Goal: Task Accomplishment & Management: Manage account settings

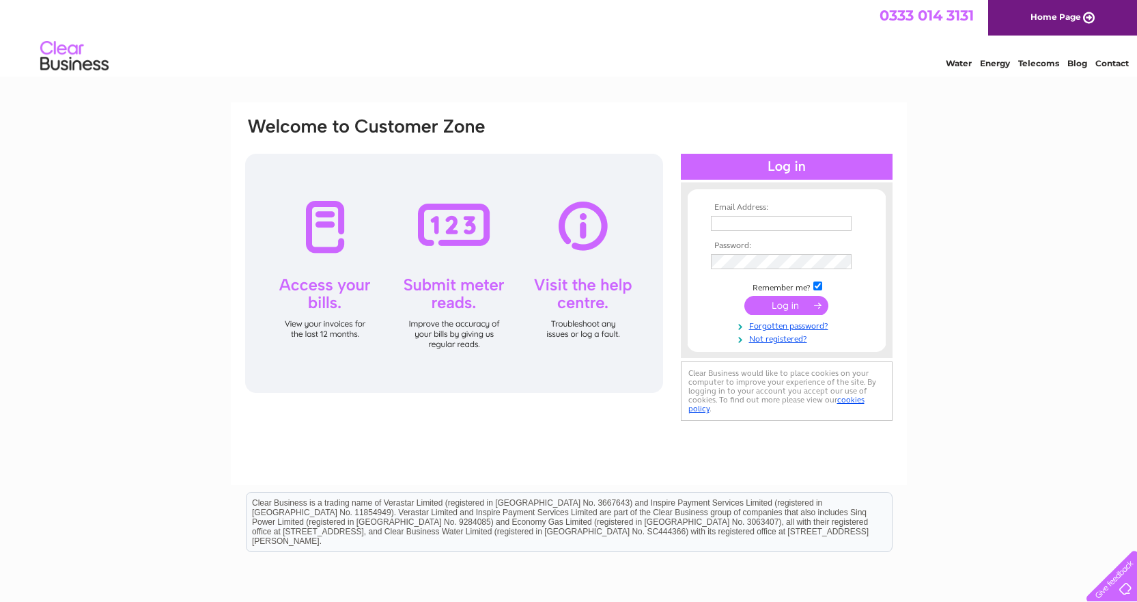
type input "taylor@tnt-fitness.com"
click at [773, 294] on td at bounding box center [786, 305] width 158 height 26
click at [774, 302] on input "submit" at bounding box center [786, 305] width 84 height 19
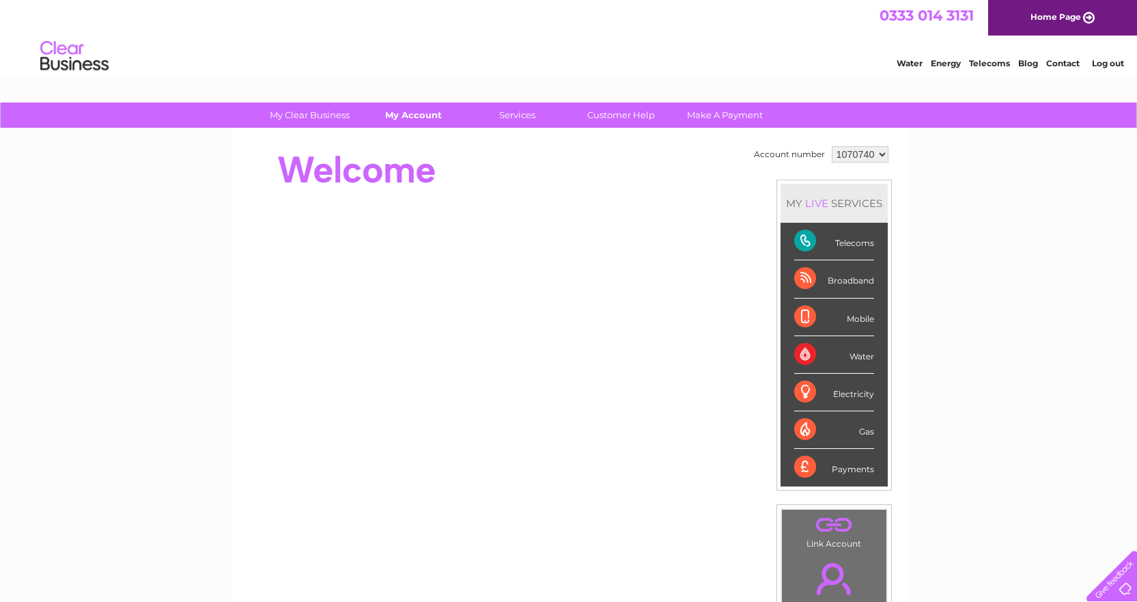
click at [394, 118] on link "My Account" at bounding box center [413, 114] width 113 height 25
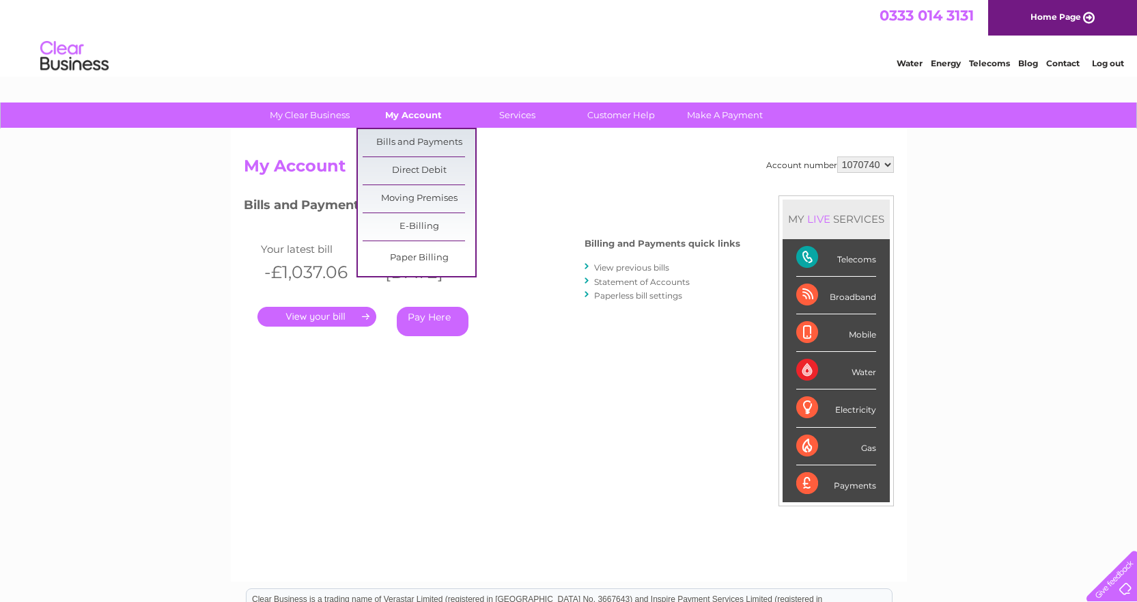
click at [425, 119] on link "My Account" at bounding box center [413, 114] width 113 height 25
click at [425, 143] on link "Bills and Payments" at bounding box center [419, 142] width 113 height 27
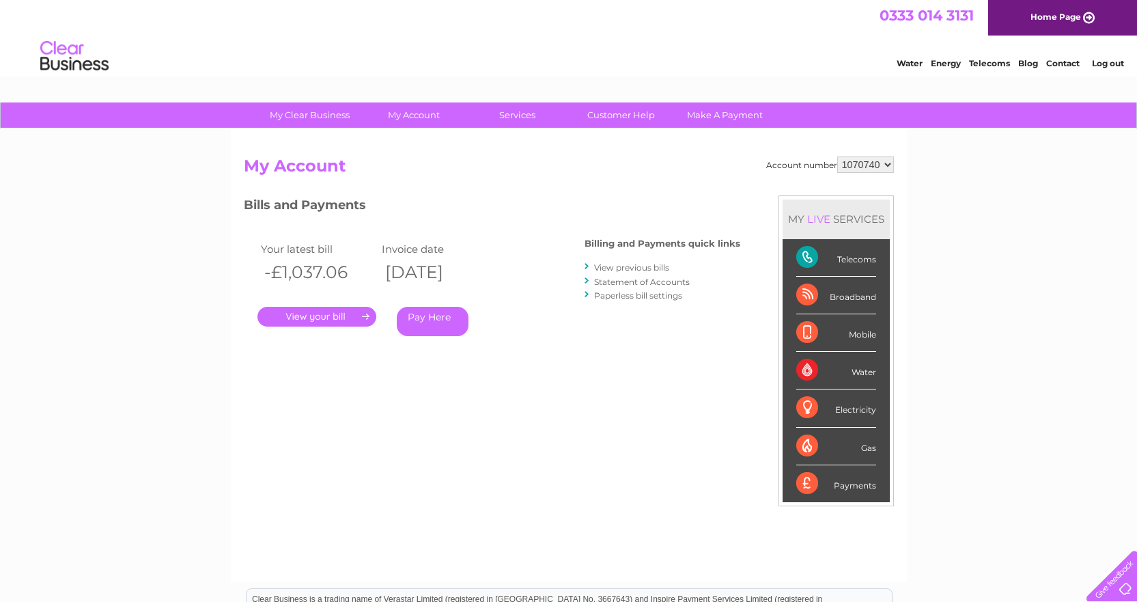
click at [348, 317] on link "." at bounding box center [316, 317] width 119 height 20
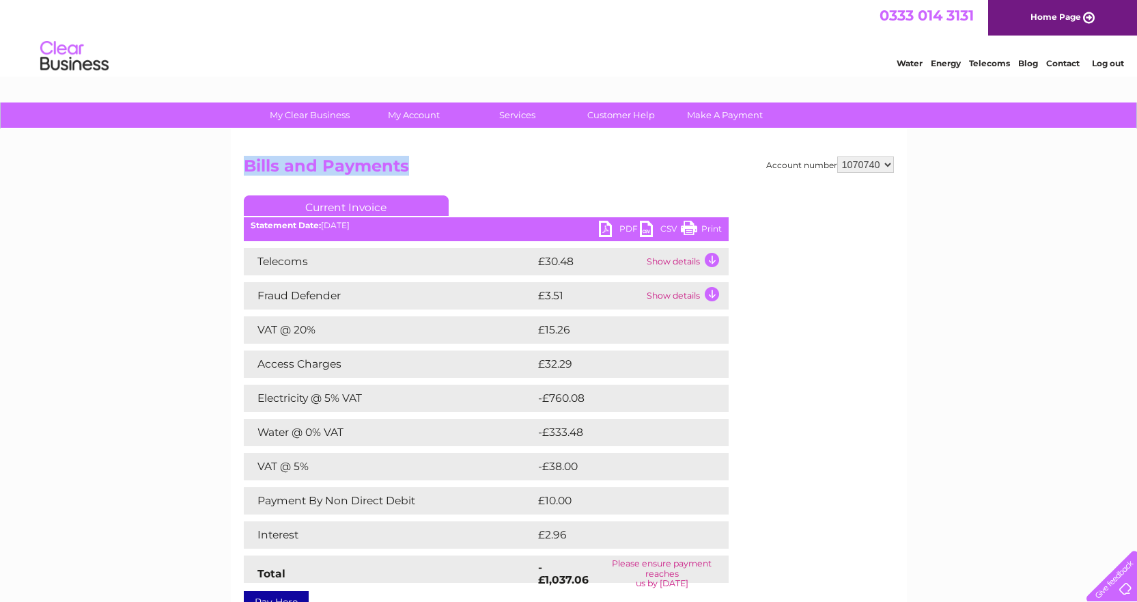
drag, startPoint x: 241, startPoint y: 162, endPoint x: 444, endPoint y: 163, distance: 202.8
click at [444, 163] on div "Account number 1070740 Bills and Payments Current Invoice PDF CSV Print" at bounding box center [569, 375] width 676 height 492
click at [324, 167] on h2 "Bills and Payments" at bounding box center [569, 169] width 650 height 26
drag, startPoint x: 244, startPoint y: 166, endPoint x: 402, endPoint y: 165, distance: 158.4
click at [402, 165] on h2 "Bills and Payments" at bounding box center [569, 169] width 650 height 26
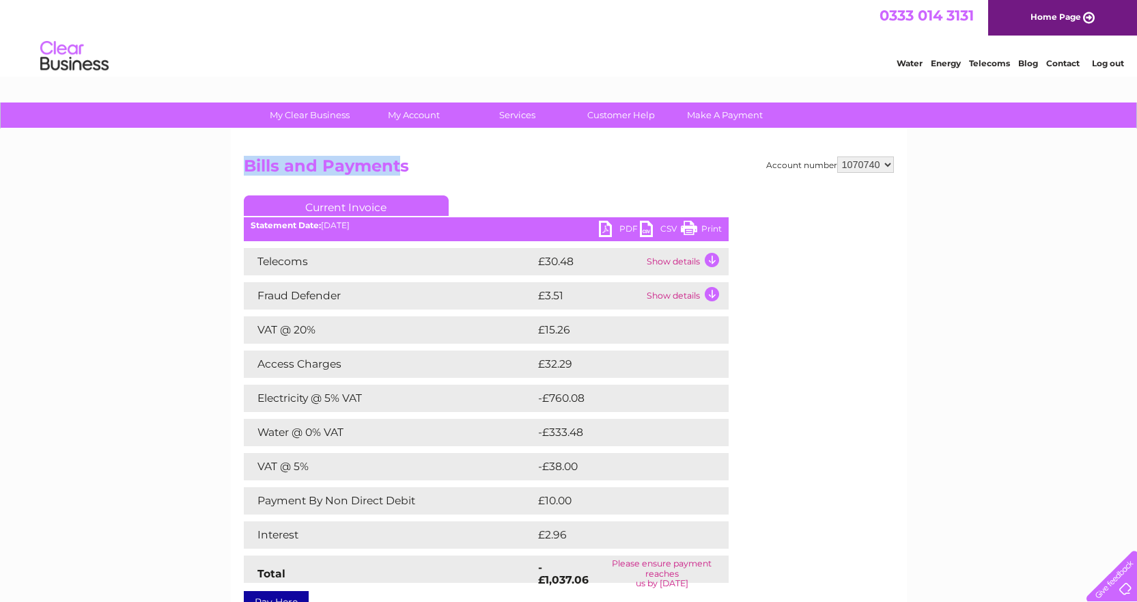
click at [270, 172] on h2 "Bills and Payments" at bounding box center [569, 169] width 650 height 26
drag, startPoint x: 240, startPoint y: 166, endPoint x: 432, endPoint y: 165, distance: 191.2
click at [431, 165] on div "Account number 1070740 Bills and Payments Current Invoice PDF CSV Print" at bounding box center [569, 375] width 676 height 492
click at [850, 180] on h2 "Bills and Payments" at bounding box center [569, 169] width 650 height 26
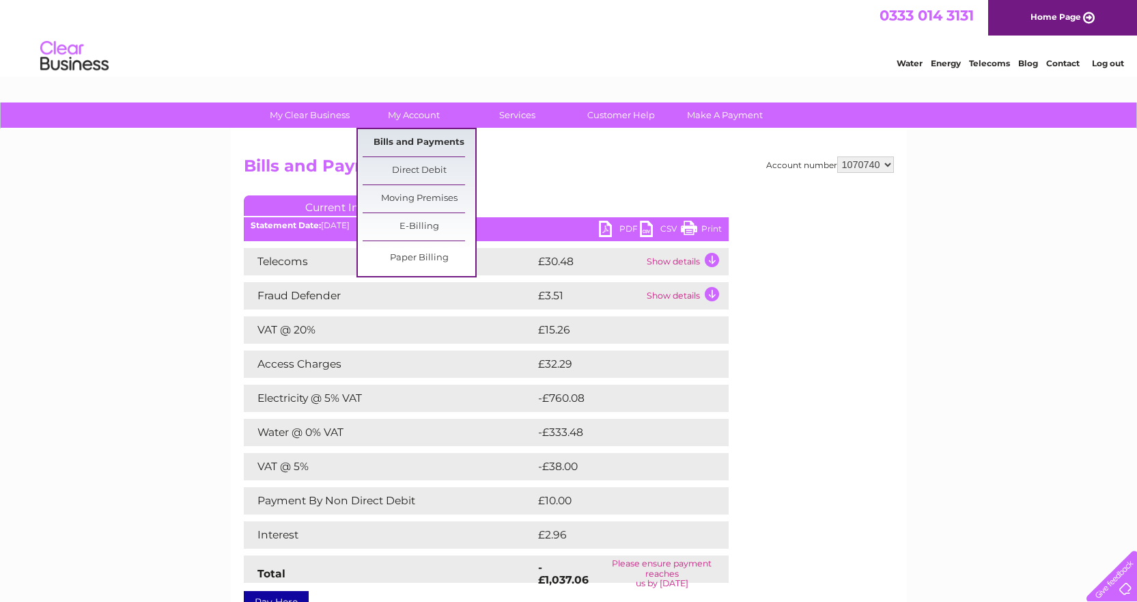
click at [412, 142] on link "Bills and Payments" at bounding box center [419, 142] width 113 height 27
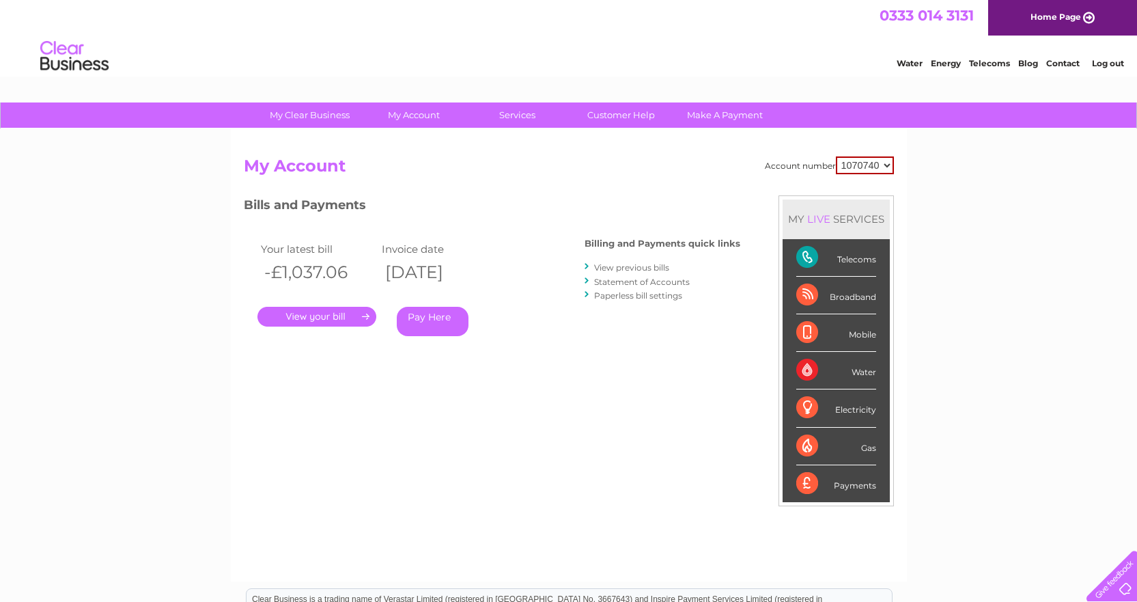
click at [623, 268] on link "View previous bills" at bounding box center [631, 267] width 75 height 10
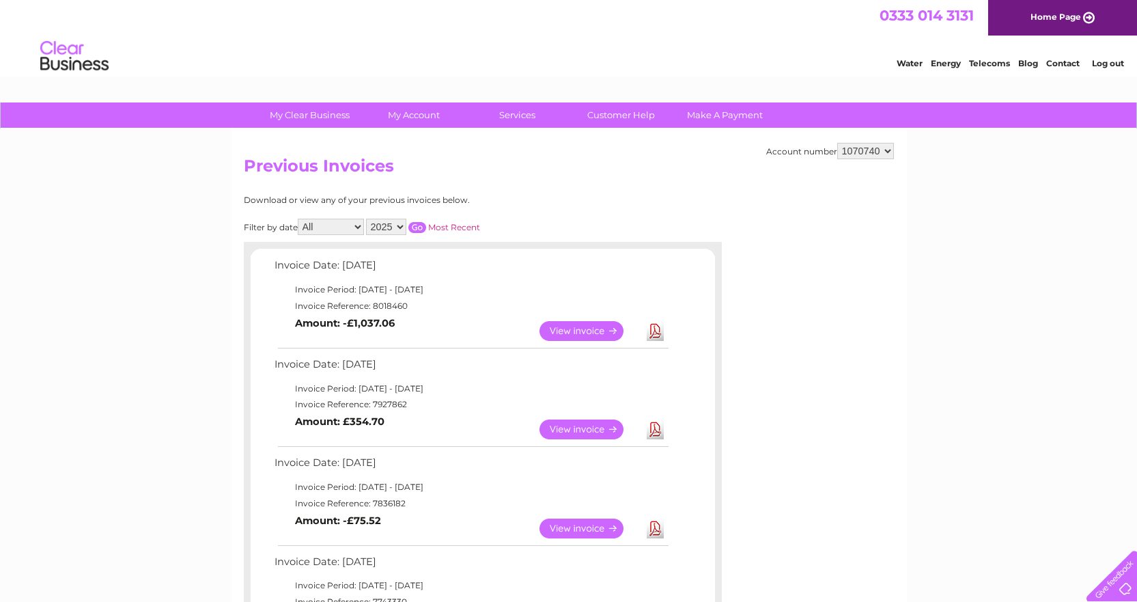
click at [576, 330] on link "View" at bounding box center [589, 331] width 100 height 20
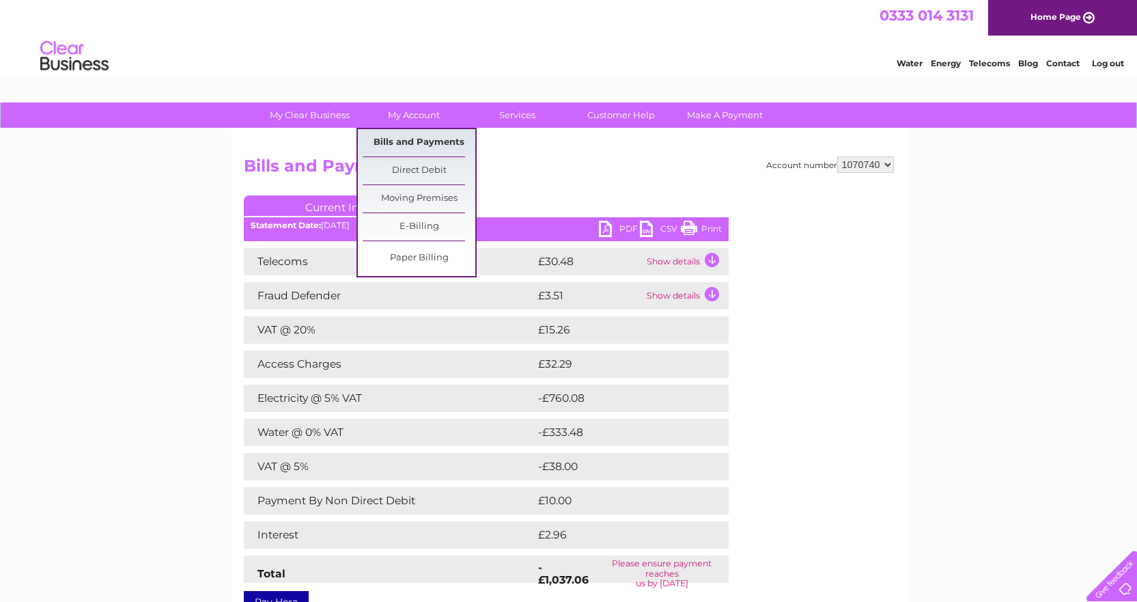
click at [424, 141] on link "Bills and Payments" at bounding box center [419, 142] width 113 height 27
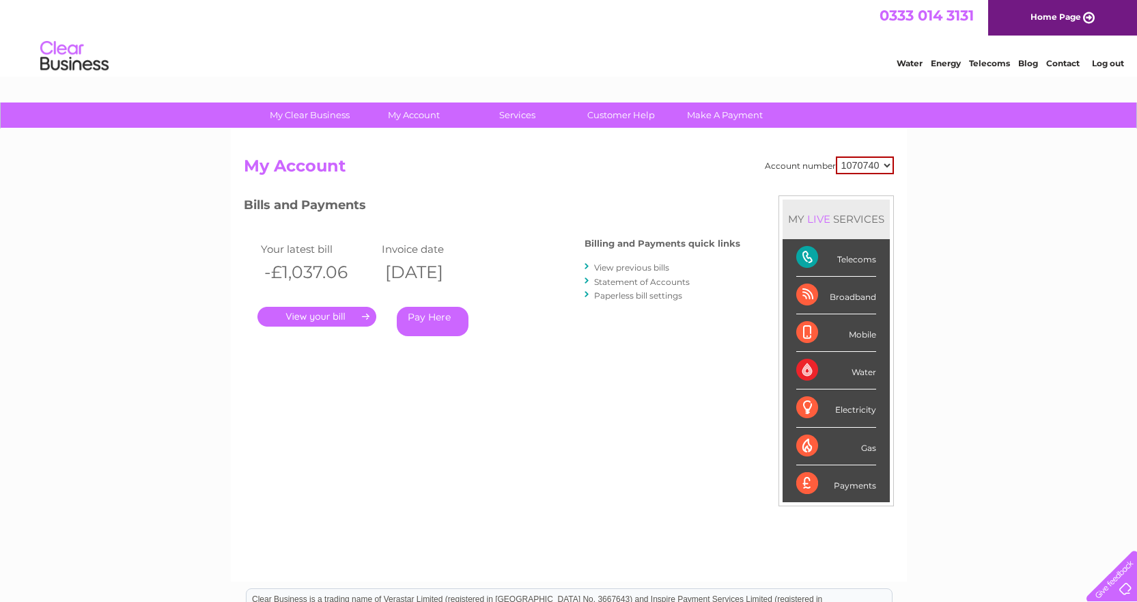
drag, startPoint x: 386, startPoint y: 272, endPoint x: 472, endPoint y: 272, distance: 85.4
click at [467, 272] on th "[DATE]" at bounding box center [439, 272] width 122 height 28
click at [483, 272] on th "[DATE]" at bounding box center [439, 272] width 122 height 28
drag, startPoint x: 389, startPoint y: 272, endPoint x: 468, endPoint y: 268, distance: 79.3
click at [468, 268] on th "[DATE]" at bounding box center [439, 272] width 122 height 28
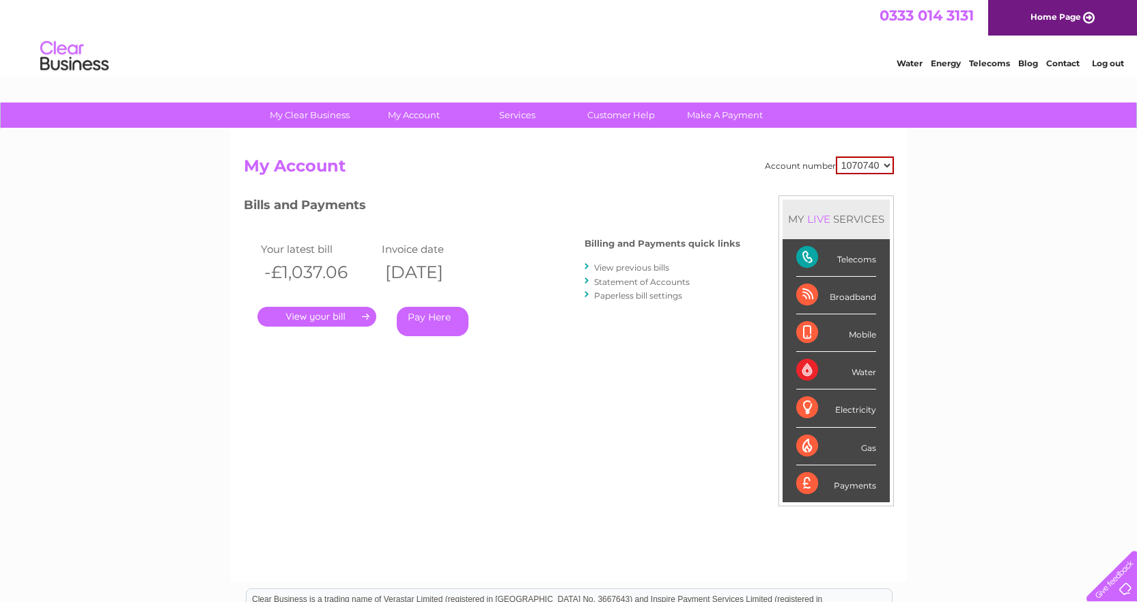
click at [429, 271] on th "[DATE]" at bounding box center [439, 272] width 122 height 28
drag, startPoint x: 389, startPoint y: 278, endPoint x: 495, endPoint y: 279, distance: 106.5
click at [495, 279] on th "[DATE]" at bounding box center [439, 272] width 122 height 28
click at [449, 279] on th "[DATE]" at bounding box center [439, 272] width 122 height 28
click at [315, 316] on link "." at bounding box center [316, 317] width 119 height 20
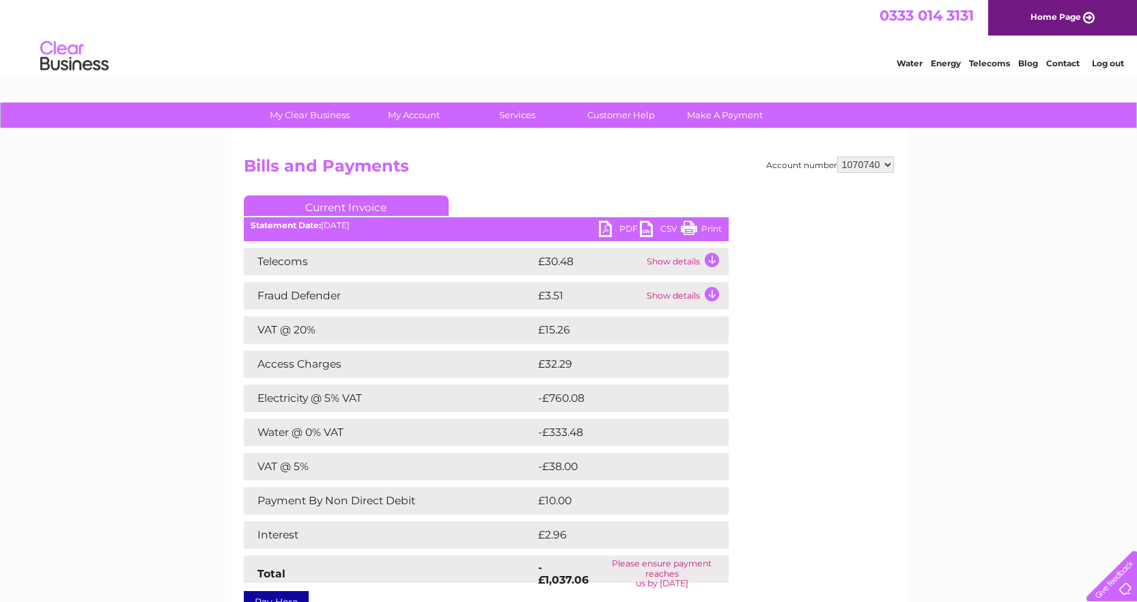
click at [684, 264] on td "Show details" at bounding box center [685, 261] width 85 height 27
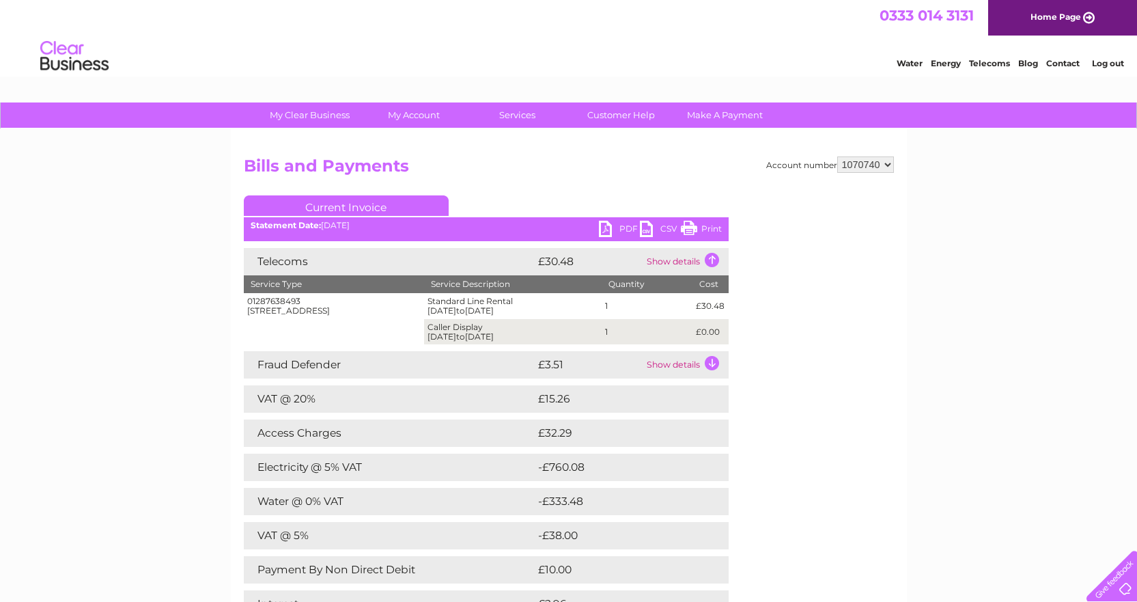
drag, startPoint x: 547, startPoint y: 190, endPoint x: 460, endPoint y: 182, distance: 87.1
click at [460, 182] on div "Account number 1070740 Bills and Payments Current Invoice PDF CSV Print" at bounding box center [569, 416] width 650 height 520
drag, startPoint x: 245, startPoint y: 163, endPoint x: 423, endPoint y: 169, distance: 178.3
click at [423, 169] on h2 "Bills and Payments" at bounding box center [569, 169] width 650 height 26
click at [447, 169] on h2 "Bills and Payments" at bounding box center [569, 169] width 650 height 26
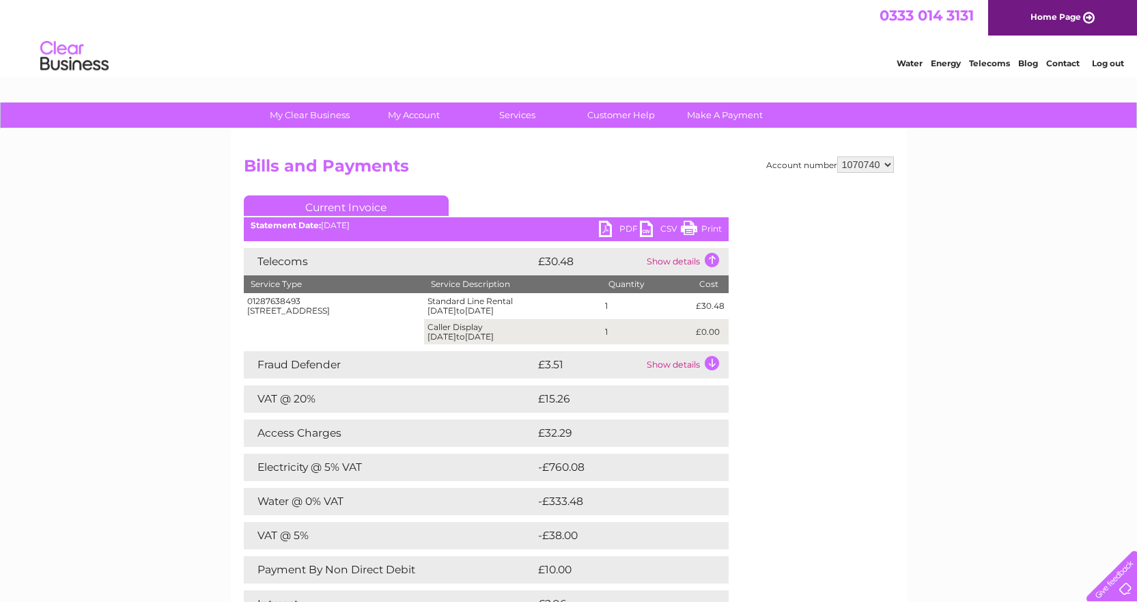
click at [669, 363] on td "Show details" at bounding box center [685, 364] width 85 height 27
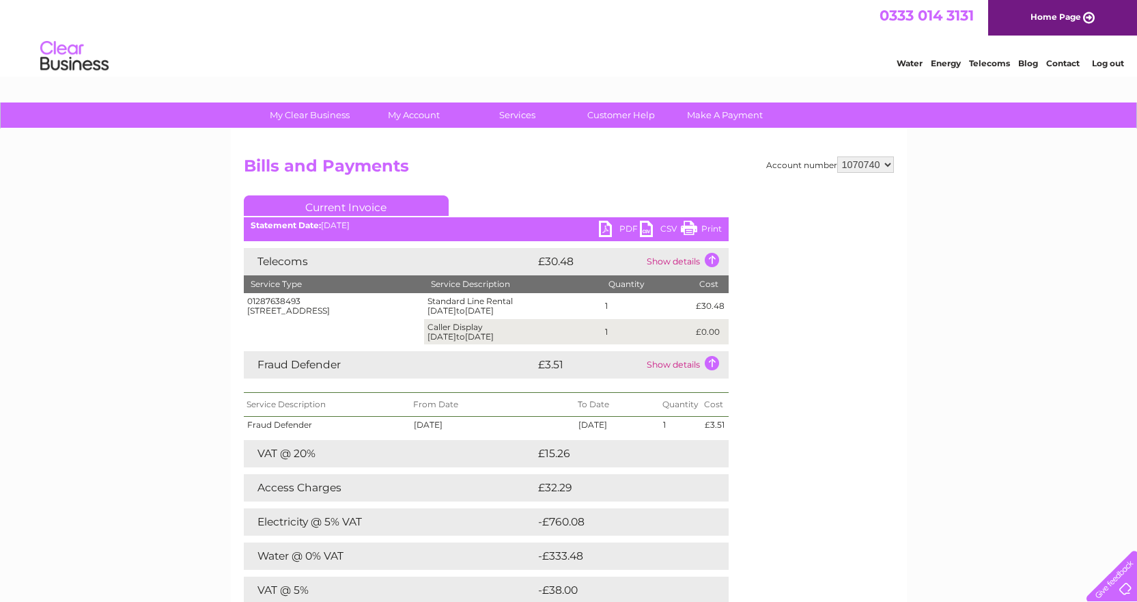
click at [996, 534] on div "My Clear Business Login Details My Details My Preferences Link Account My Accou…" at bounding box center [568, 539] width 1137 height 875
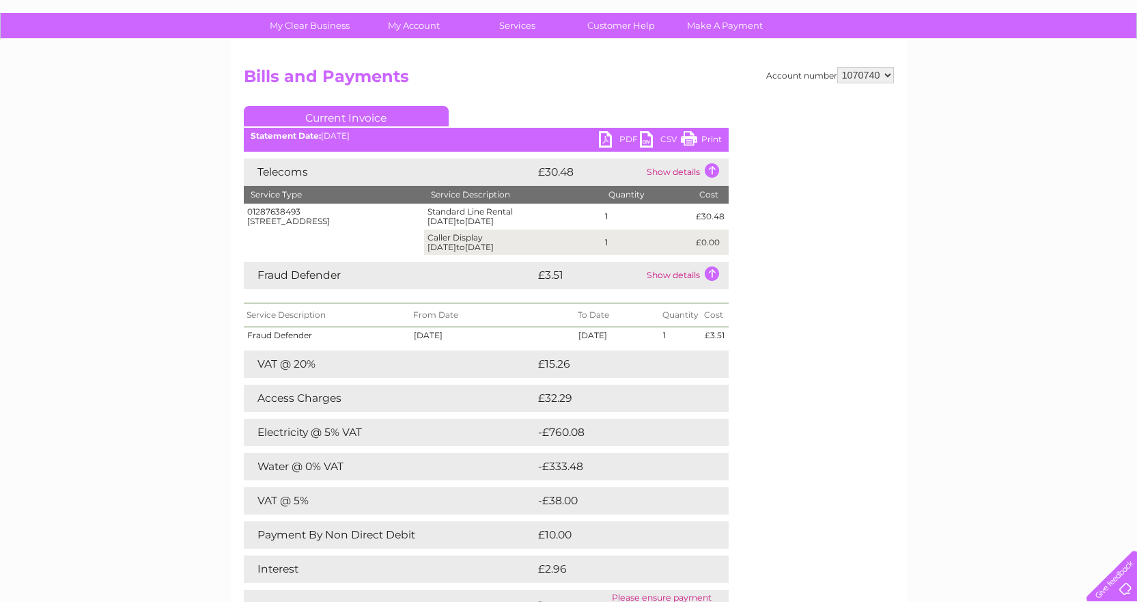
scroll to position [205, 0]
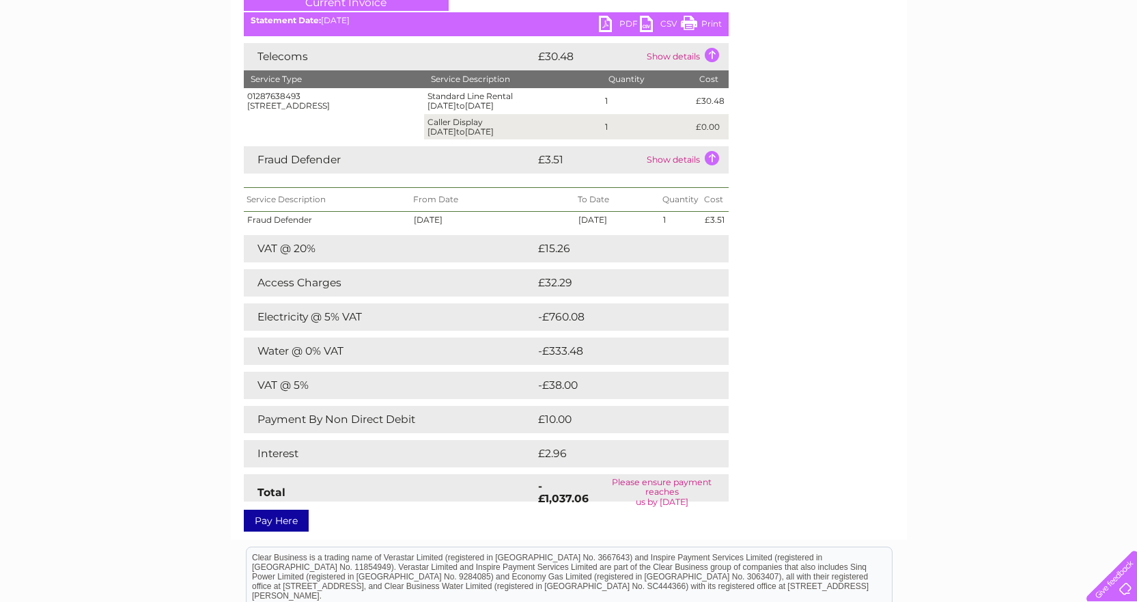
click at [877, 324] on div "Account number 1070740 Bills and Payments Current Invoice PDF CSV Print" at bounding box center [569, 239] width 650 height 574
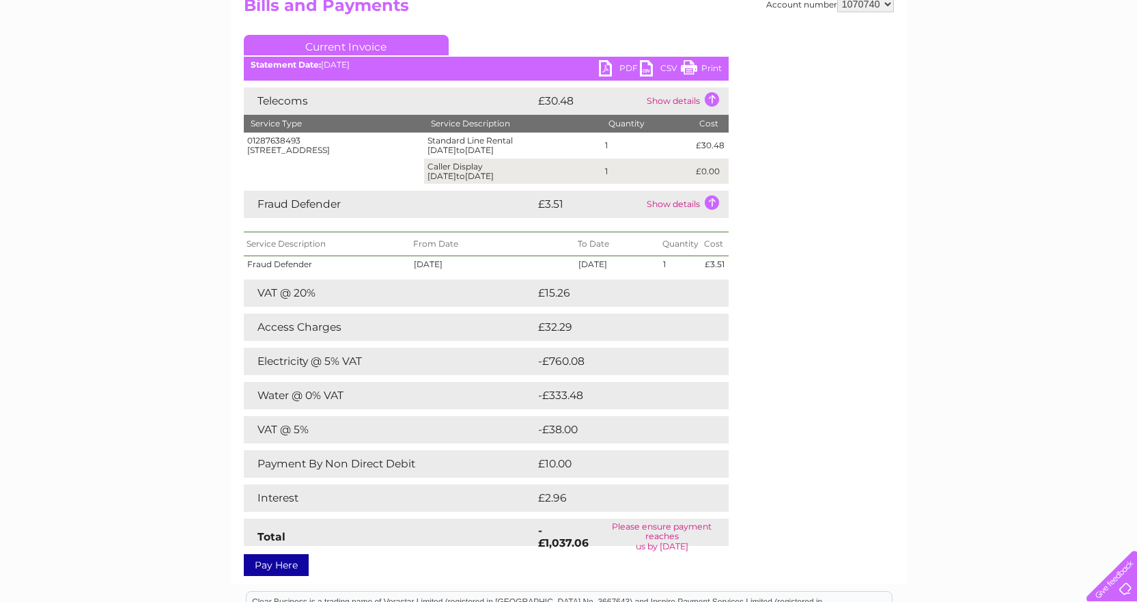
scroll to position [137, 0]
